Goal: Transaction & Acquisition: Download file/media

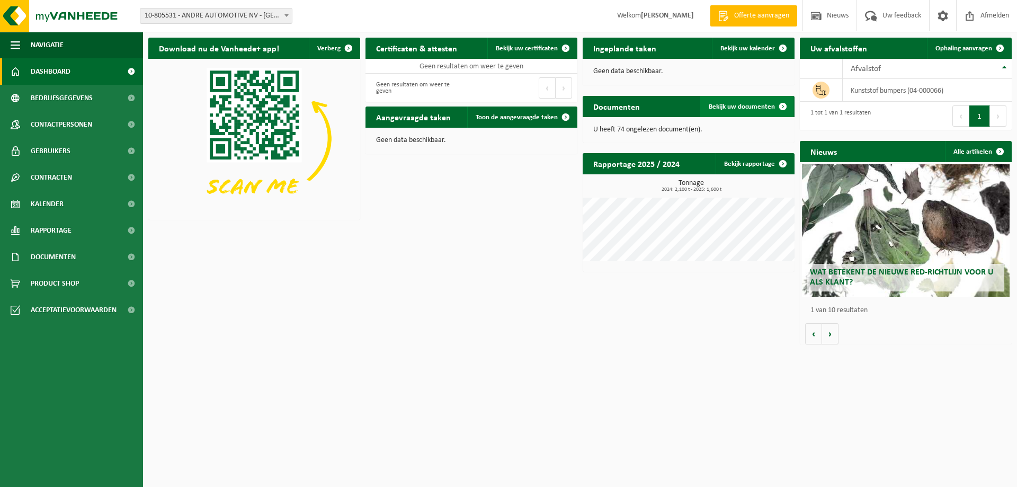
click at [719, 106] on span "Bekijk uw documenten" at bounding box center [742, 106] width 66 height 7
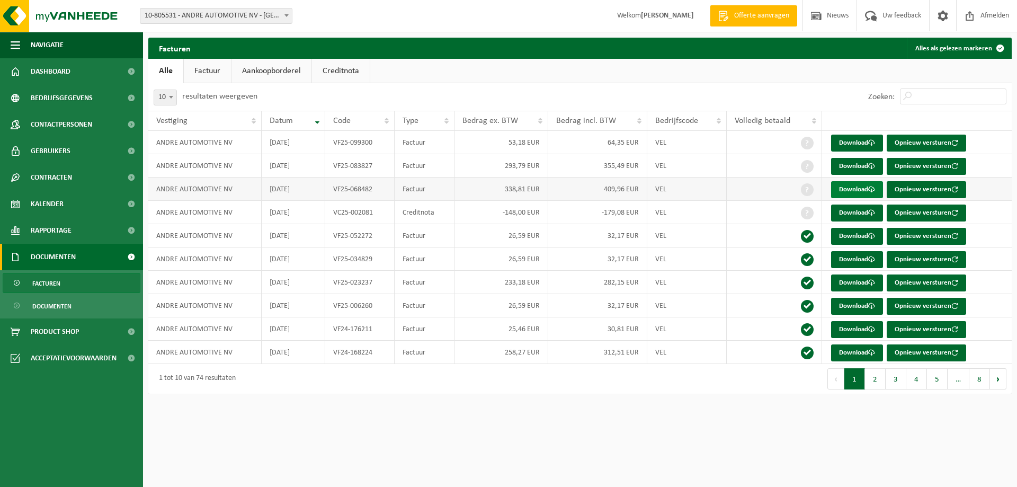
click at [852, 190] on link "Download" at bounding box center [857, 189] width 52 height 17
click at [851, 164] on link "Download" at bounding box center [857, 166] width 52 height 17
click at [845, 213] on link "Download" at bounding box center [857, 212] width 52 height 17
click at [856, 140] on link "Download" at bounding box center [857, 143] width 52 height 17
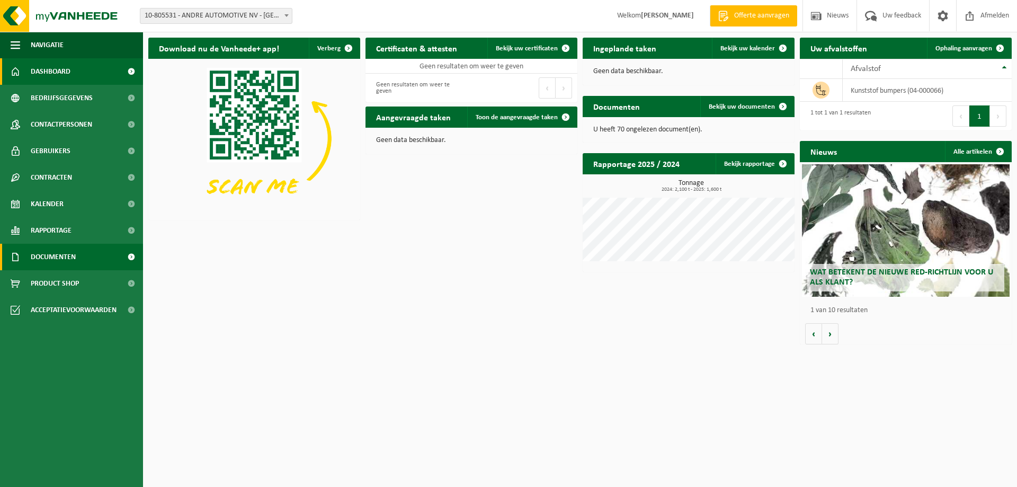
click at [59, 253] on span "Documenten" at bounding box center [53, 257] width 45 height 26
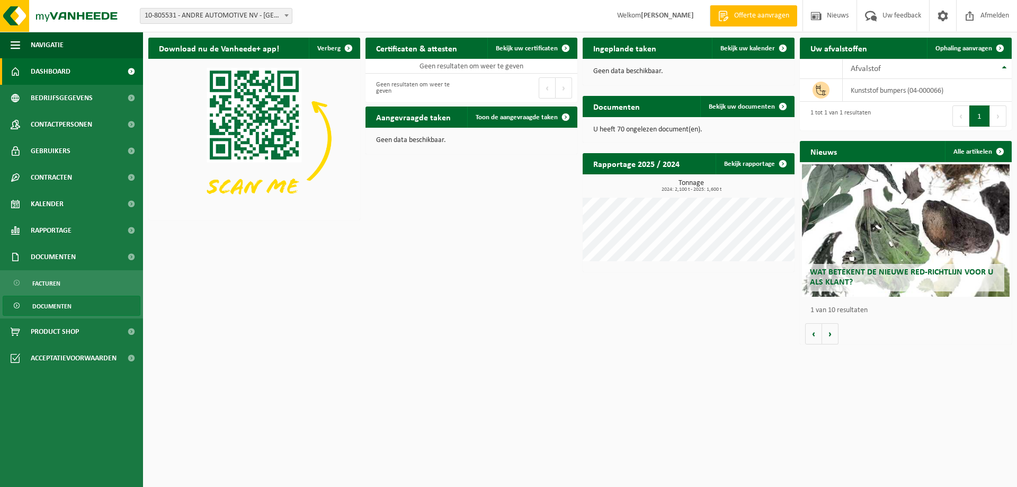
click at [58, 306] on span "Documenten" at bounding box center [51, 306] width 39 height 20
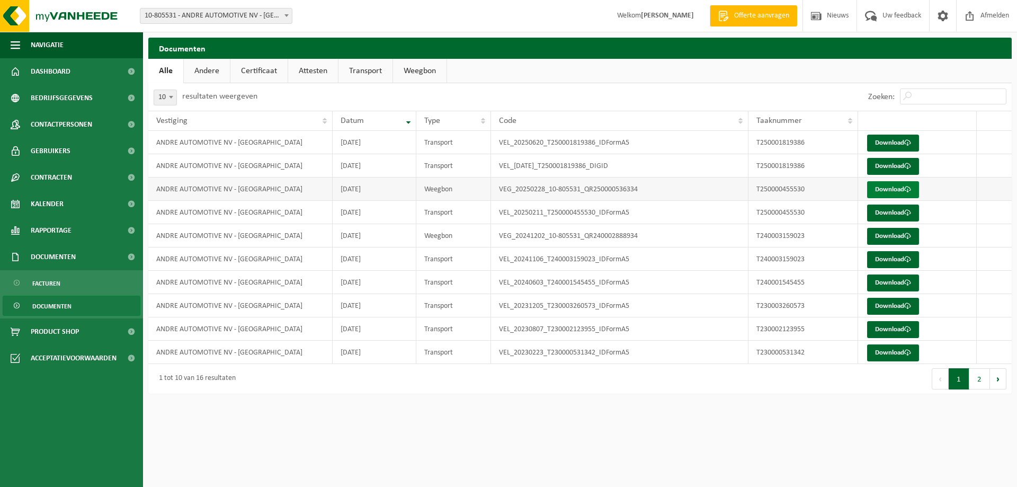
click at [890, 189] on link "Download" at bounding box center [893, 189] width 52 height 17
click at [879, 166] on link "Download" at bounding box center [893, 166] width 52 height 17
click at [897, 142] on link "Download" at bounding box center [893, 143] width 52 height 17
click at [57, 305] on span "Documenten" at bounding box center [51, 306] width 39 height 20
click at [71, 257] on span "Documenten" at bounding box center [53, 257] width 45 height 26
